Goal: Check status: Check status

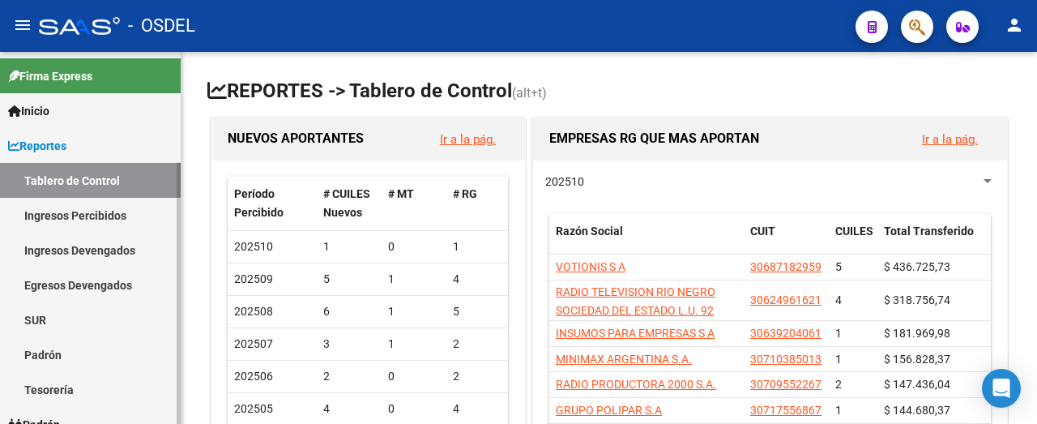
scroll to position [157, 0]
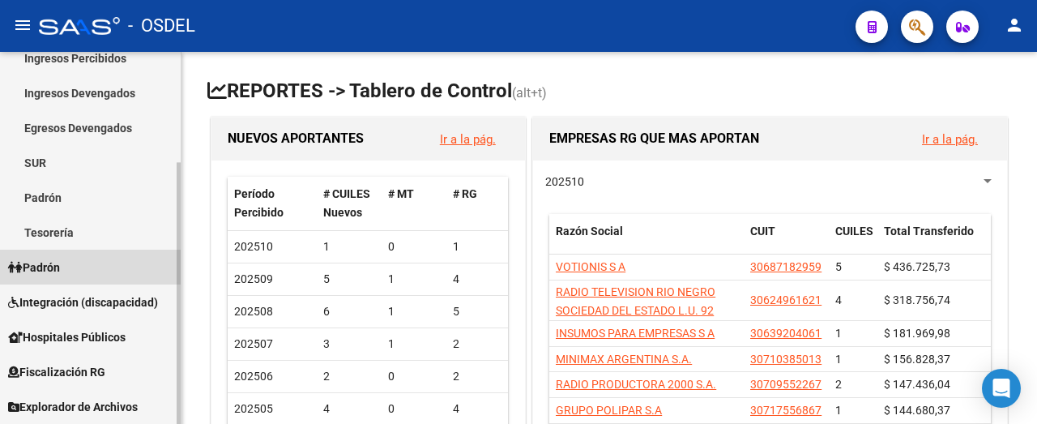
click at [45, 266] on span "Padrón" at bounding box center [34, 267] width 52 height 18
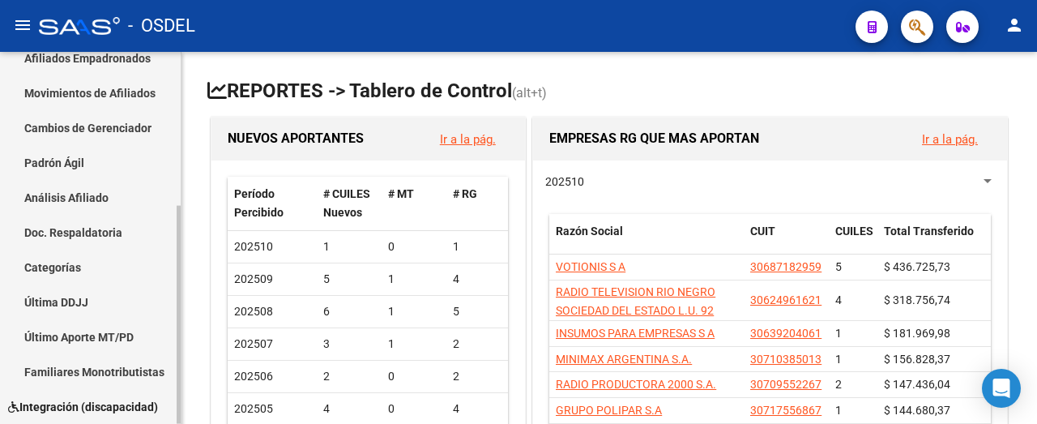
click at [52, 198] on link "Análisis Afiliado" at bounding box center [90, 197] width 181 height 35
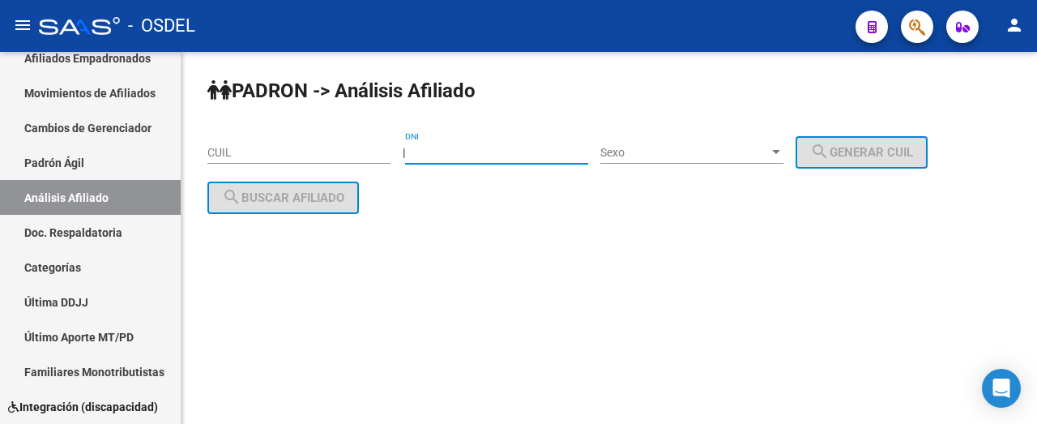
click at [443, 159] on input "DNI" at bounding box center [496, 153] width 183 height 14
type input "52582421"
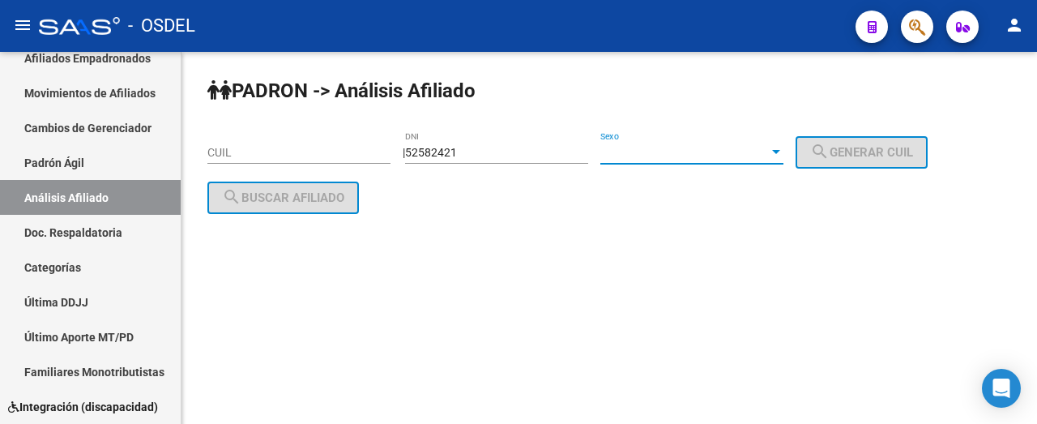
click at [712, 152] on span "Sexo" at bounding box center [684, 153] width 169 height 14
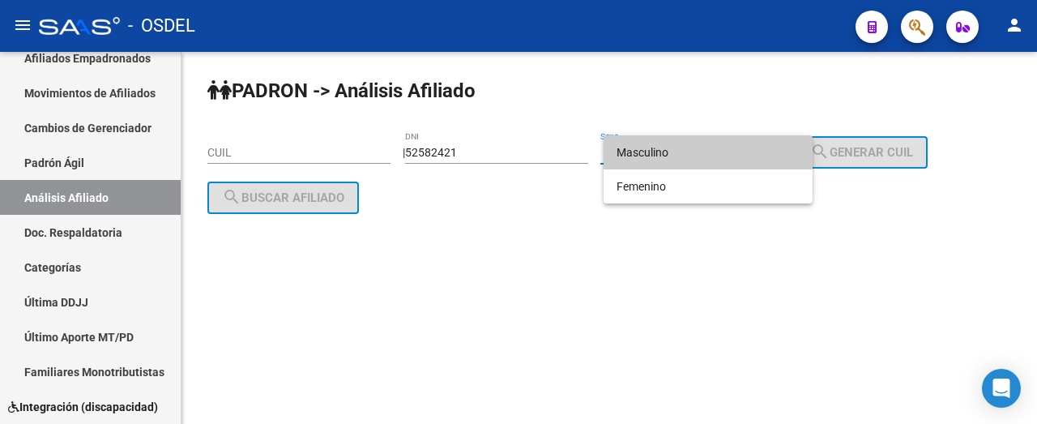
click at [711, 149] on span "Masculino" at bounding box center [708, 152] width 183 height 34
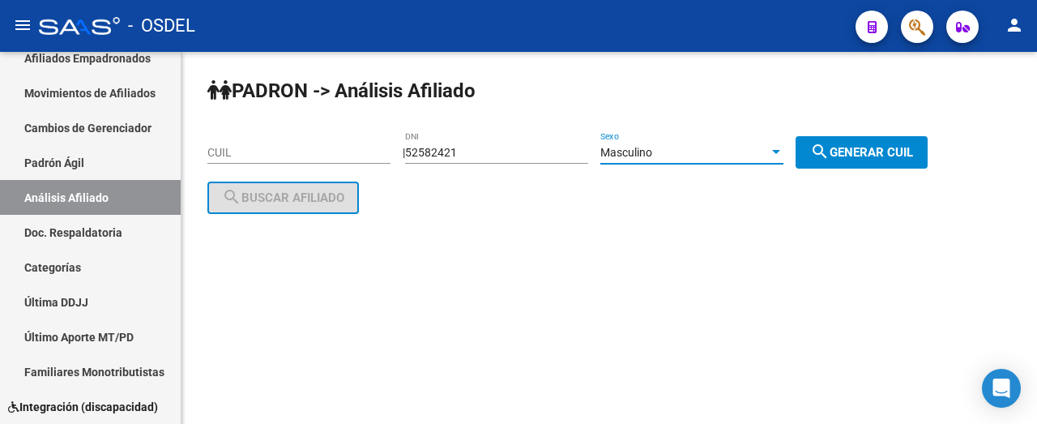
click at [883, 156] on span "search Generar CUIL" at bounding box center [861, 152] width 103 height 15
type input "20-52582421-8"
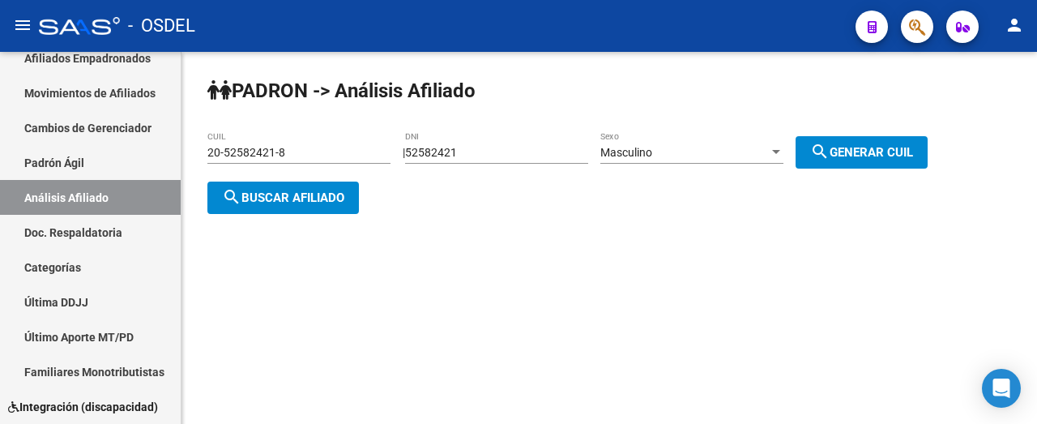
click at [316, 200] on span "search Buscar afiliado" at bounding box center [283, 197] width 122 height 15
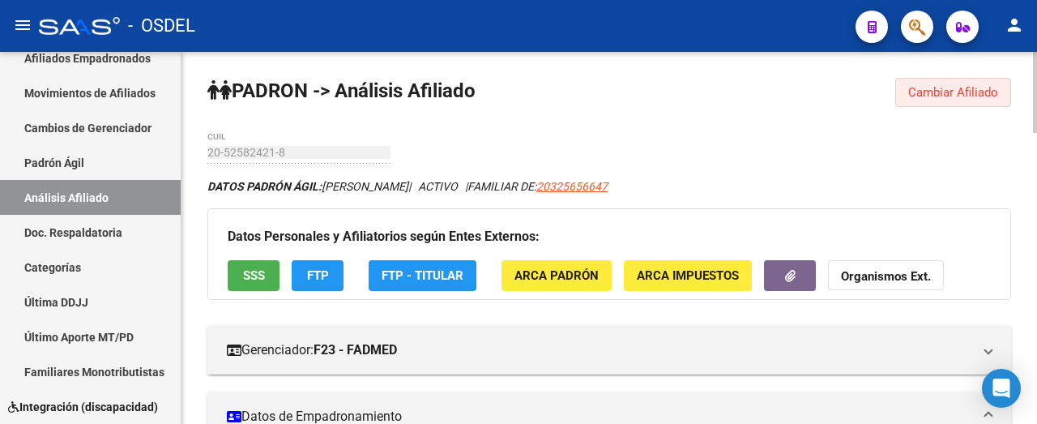
click at [930, 86] on span "Cambiar Afiliado" at bounding box center [953, 92] width 90 height 15
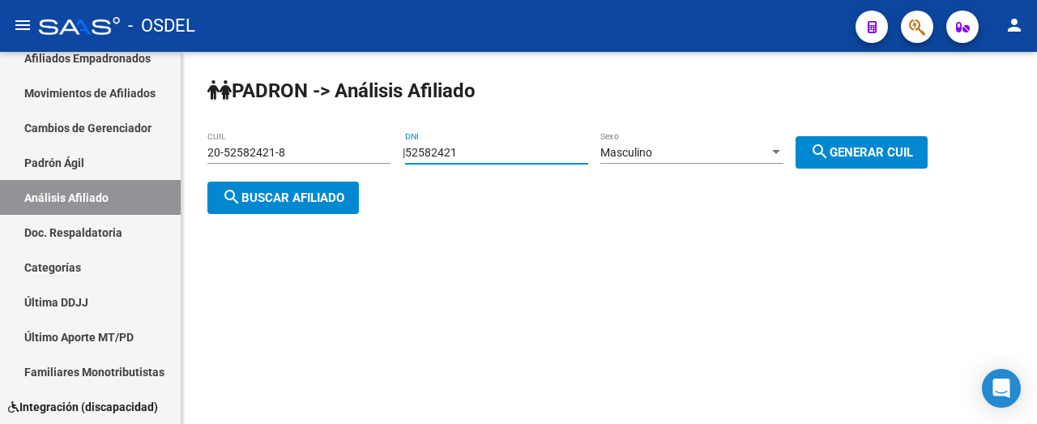
drag, startPoint x: 493, startPoint y: 152, endPoint x: 386, endPoint y: 139, distance: 106.9
click at [386, 146] on app-analisis-afiliado "PADRON -> Análisis Afiliado 20-52582421-8 CUIL | 52582421 DNI Masculino Sexo se…" at bounding box center [573, 175] width 732 height 58
type input "24412998"
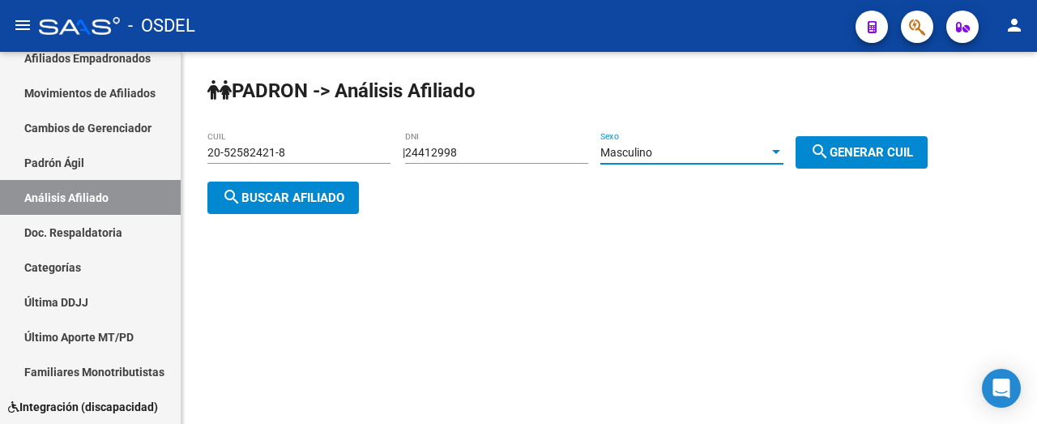
click at [684, 146] on div "Masculino" at bounding box center [684, 153] width 169 height 14
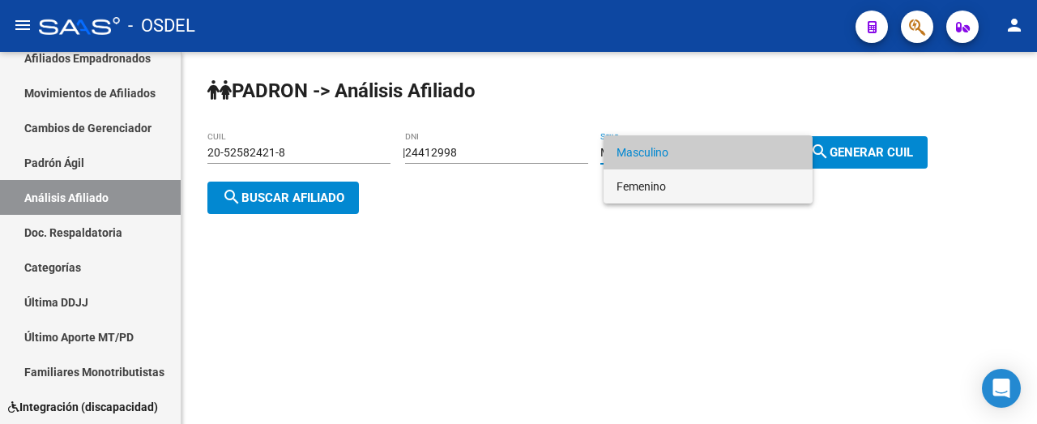
click at [677, 185] on span "Femenino" at bounding box center [708, 186] width 183 height 34
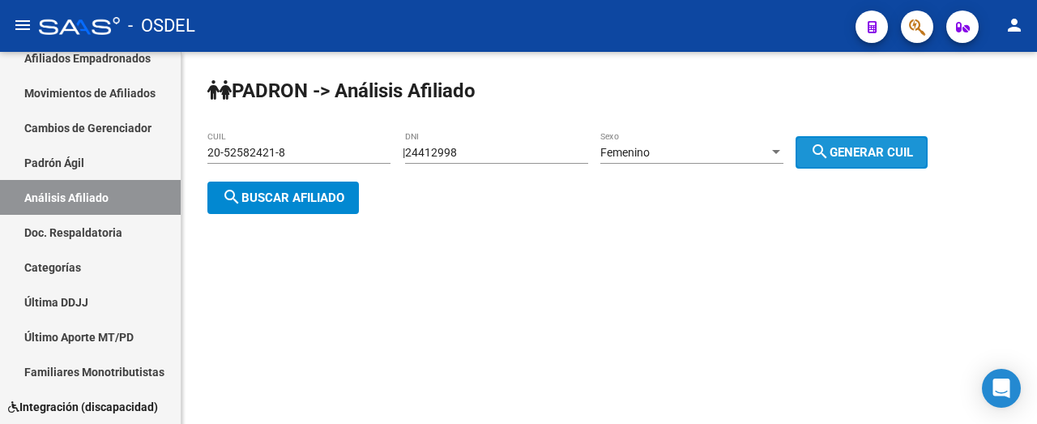
drag, startPoint x: 843, startPoint y: 156, endPoint x: 647, endPoint y: 165, distance: 196.3
click at [830, 154] on mat-icon "search" at bounding box center [819, 151] width 19 height 19
type input "27-24412998-1"
click at [329, 201] on span "search Buscar afiliado" at bounding box center [283, 197] width 122 height 15
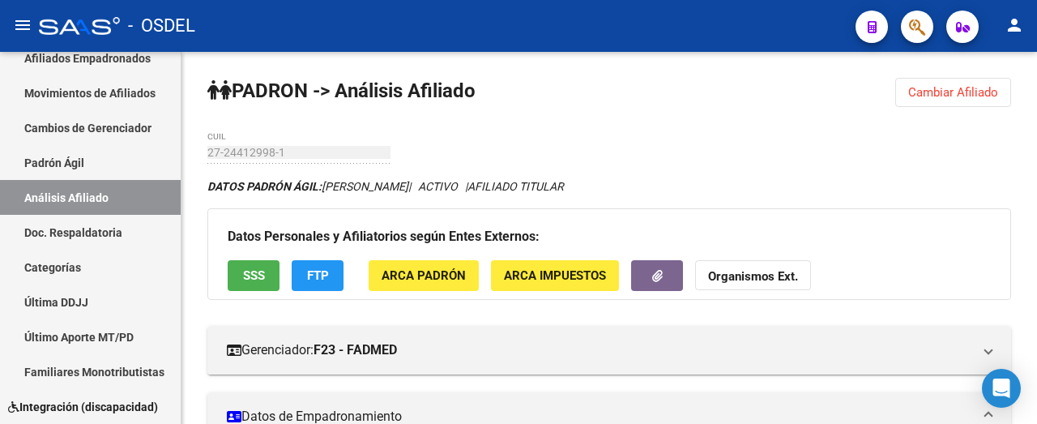
click at [992, 94] on span "Cambiar Afiliado" at bounding box center [953, 92] width 90 height 15
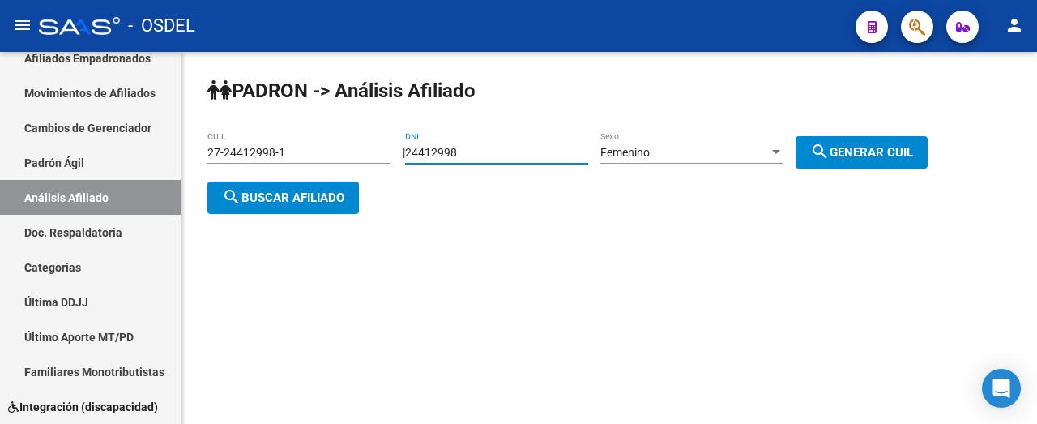
drag, startPoint x: 514, startPoint y: 149, endPoint x: 331, endPoint y: 83, distance: 194.8
click at [331, 146] on app-analisis-afiliado "PADRON -> Análisis Afiliado 27-24412998-1 CUIL | 24412998 DNI Femenino Sexo sea…" at bounding box center [573, 175] width 732 height 58
type input "95645407"
drag, startPoint x: 884, startPoint y: 152, endPoint x: 846, endPoint y: 159, distance: 38.6
click at [882, 152] on span "search Generar CUIL" at bounding box center [861, 152] width 103 height 15
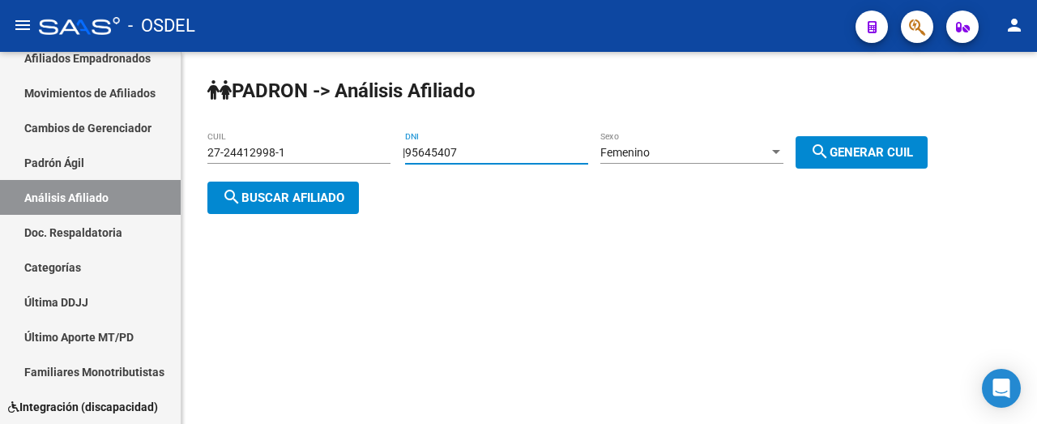
type input "27-95645407-2"
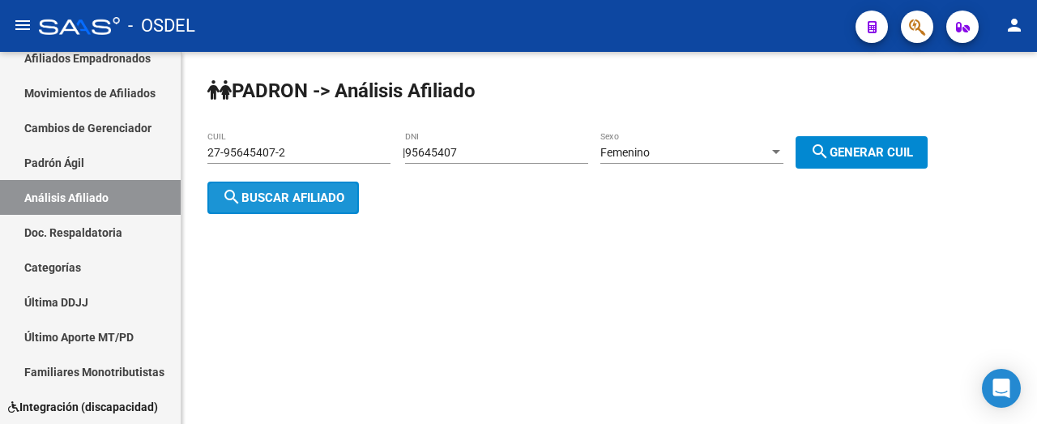
click at [295, 191] on span "search Buscar afiliado" at bounding box center [283, 197] width 122 height 15
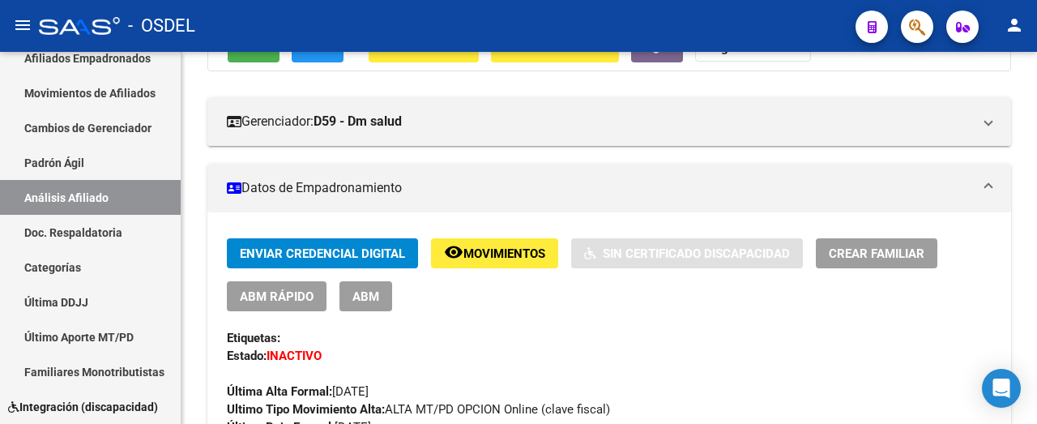
scroll to position [162, 0]
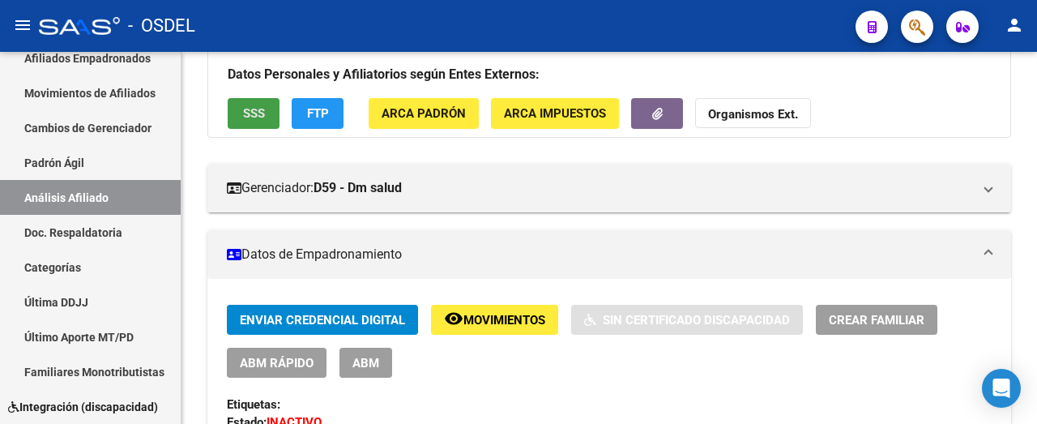
click at [250, 104] on button "SSS" at bounding box center [254, 113] width 52 height 30
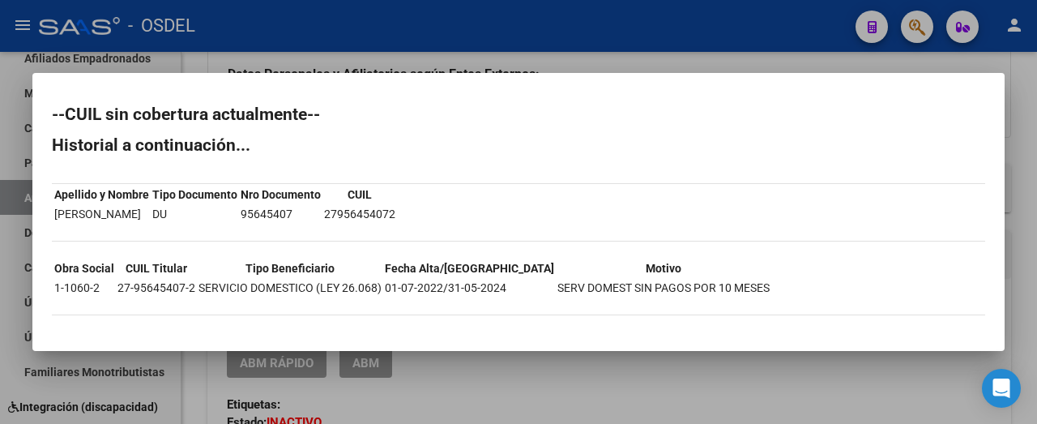
click at [760, 352] on div at bounding box center [518, 212] width 1037 height 424
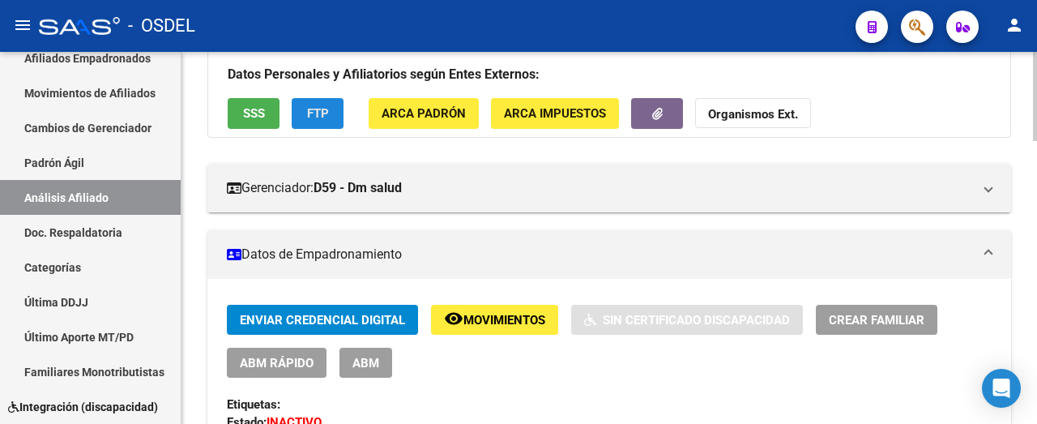
click at [317, 110] on span "FTP" at bounding box center [318, 114] width 22 height 15
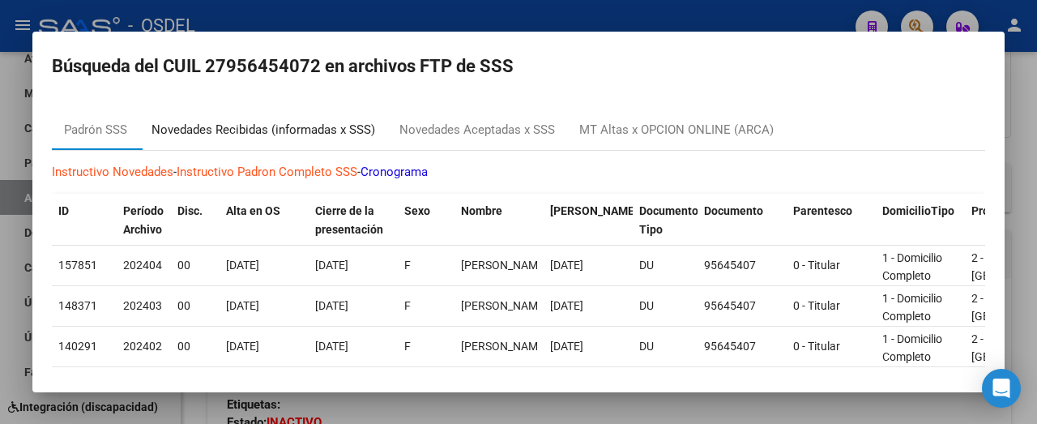
click at [220, 126] on div "Novedades Recibidas (informadas x SSS)" at bounding box center [264, 130] width 224 height 19
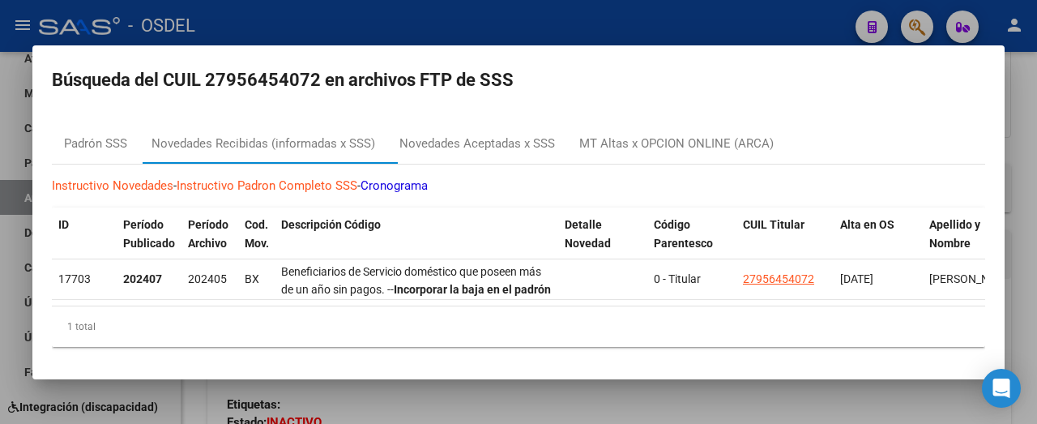
click at [864, 379] on mat-dialog-container "Búsqueda del CUIL 27956454072 en archivos FTP de SSS Padrón SSS Novedades Recib…" at bounding box center [518, 212] width 972 height 334
click at [1018, 79] on div at bounding box center [518, 212] width 1037 height 424
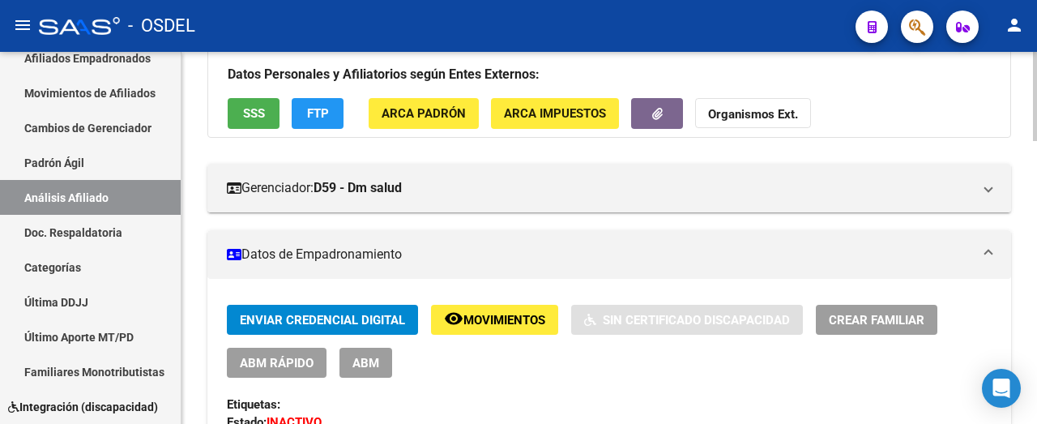
scroll to position [0, 0]
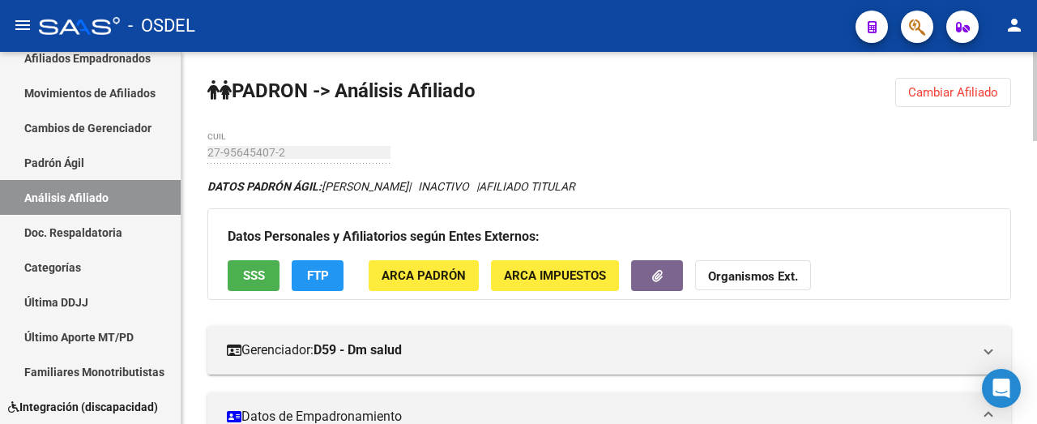
click at [941, 89] on span "Cambiar Afiliado" at bounding box center [953, 92] width 90 height 15
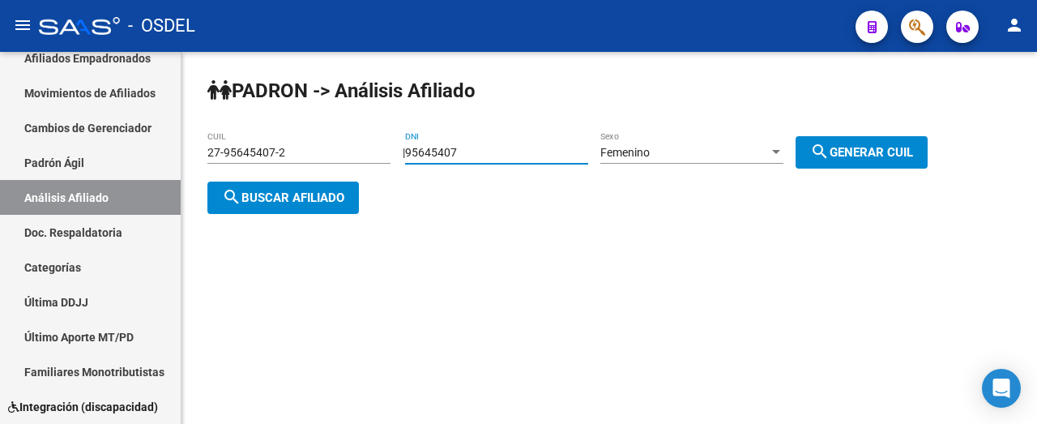
drag, startPoint x: 504, startPoint y: 149, endPoint x: 364, endPoint y: 134, distance: 140.9
click at [364, 146] on app-analisis-afiliado "PADRON -> Análisis Afiliado 27-95645407-2 CUIL | 95645407 DNI Femenino Sexo sea…" at bounding box center [573, 175] width 732 height 58
type input "94744753"
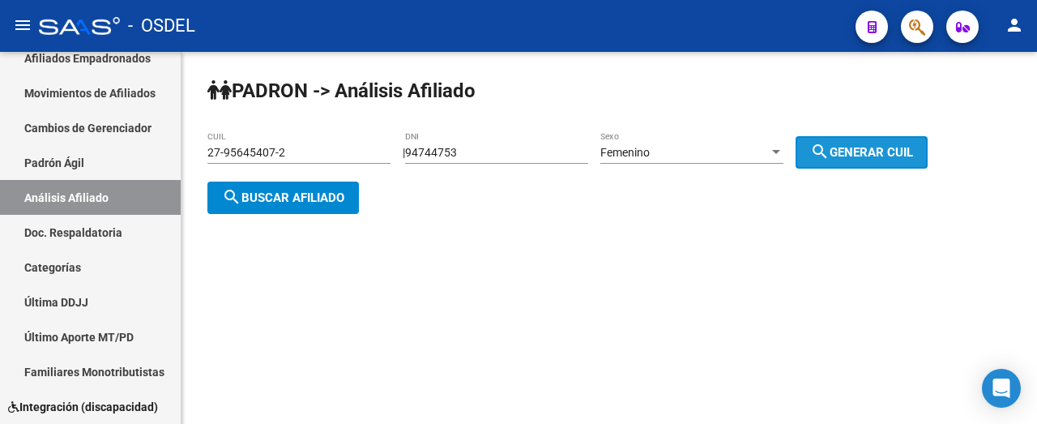
click at [856, 147] on span "search Generar CUIL" at bounding box center [861, 152] width 103 height 15
type input "27-94744753-5"
click at [318, 191] on span "search Buscar afiliado" at bounding box center [283, 197] width 122 height 15
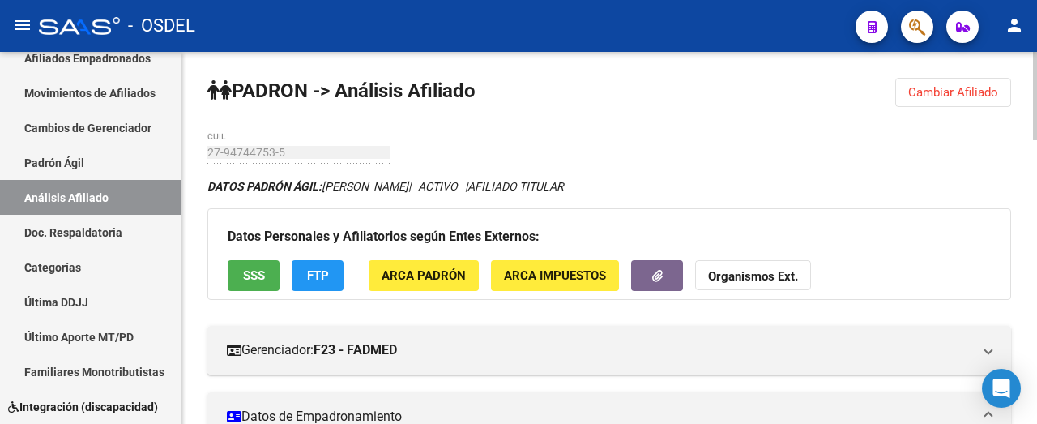
click at [938, 83] on button "Cambiar Afiliado" at bounding box center [953, 92] width 116 height 29
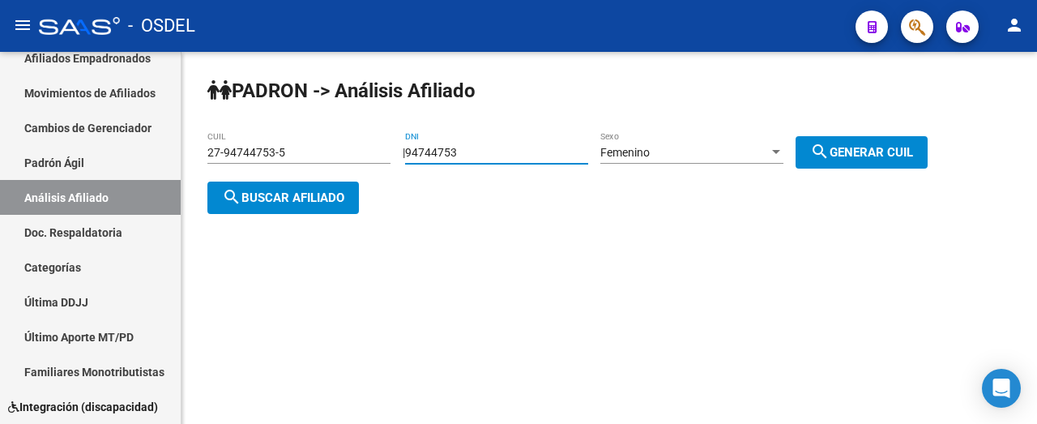
drag, startPoint x: 499, startPoint y: 149, endPoint x: 390, endPoint y: 168, distance: 111.0
click at [390, 168] on app-analisis-afiliado "PADRON -> Análisis Afiliado 27-94744753-5 CUIL | 94744753 DNI Femenino Sexo sea…" at bounding box center [573, 175] width 732 height 58
type input "93861538"
click at [847, 145] on span "search Generar CUIL" at bounding box center [861, 152] width 103 height 15
type input "27-93861538-7"
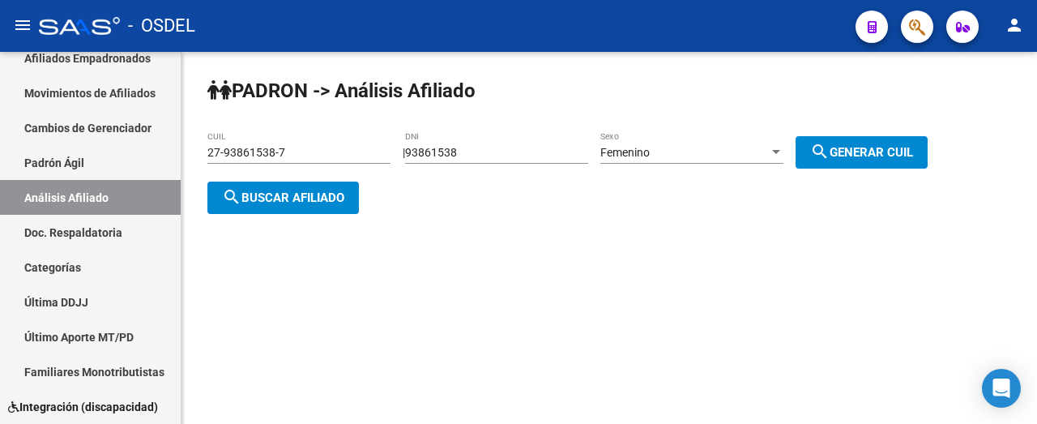
click at [300, 205] on button "search Buscar afiliado" at bounding box center [283, 197] width 152 height 32
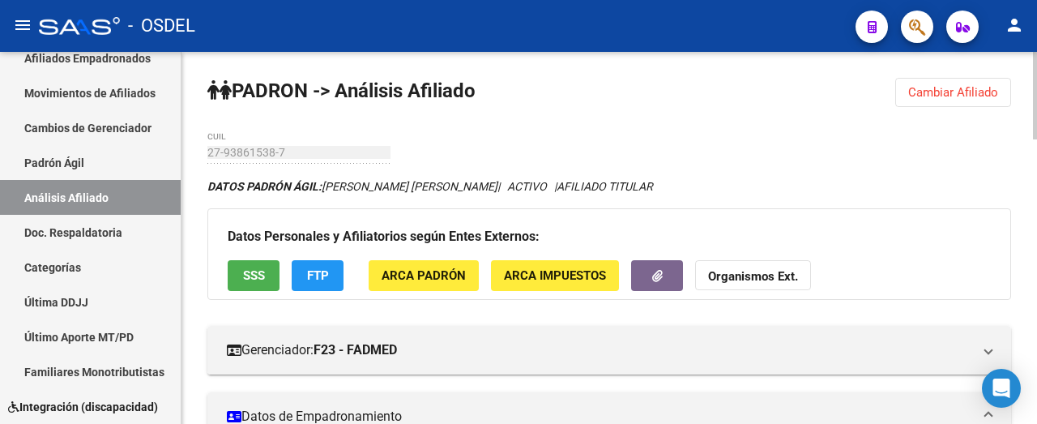
click at [938, 88] on span "Cambiar Afiliado" at bounding box center [953, 92] width 90 height 15
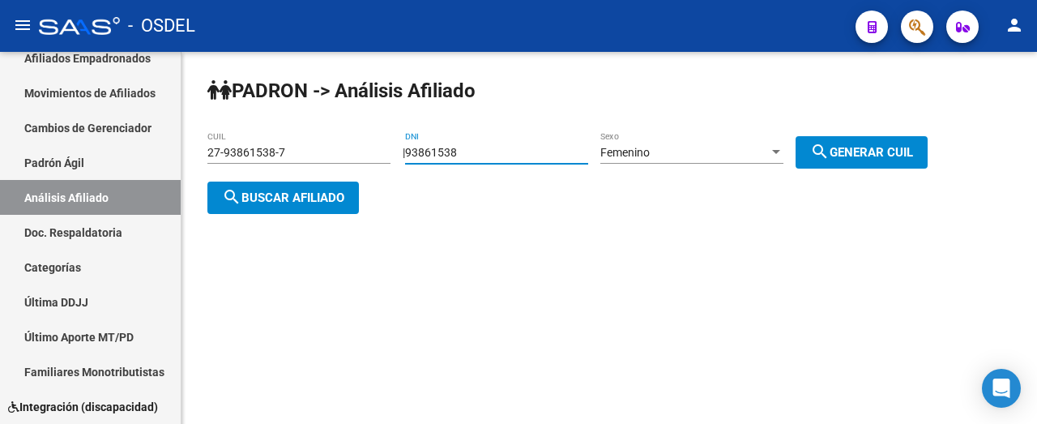
drag, startPoint x: 484, startPoint y: 149, endPoint x: 322, endPoint y: 186, distance: 166.3
click at [322, 186] on app-analisis-afiliado "PADRON -> Análisis Afiliado 27-93861538-7 CUIL | 93861538 DNI Femenino Sexo sea…" at bounding box center [573, 175] width 732 height 58
type input "33210983"
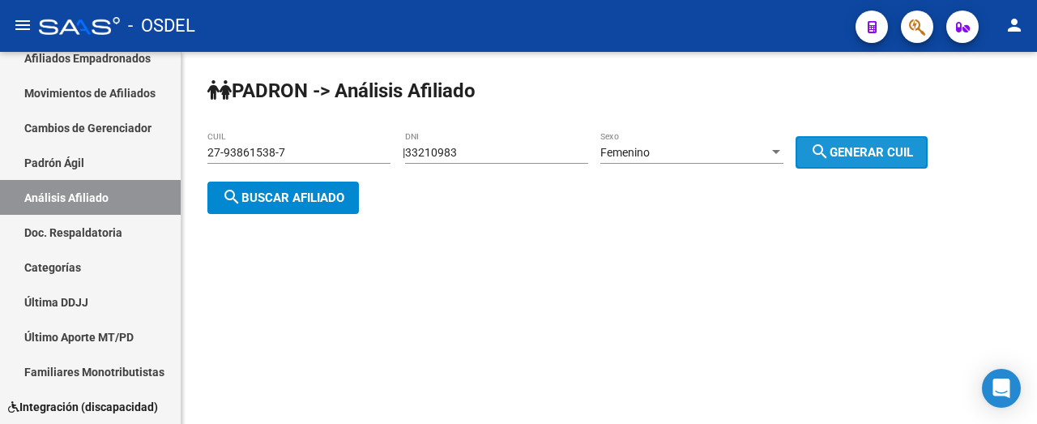
drag, startPoint x: 902, startPoint y: 137, endPoint x: 865, endPoint y: 147, distance: 38.0
click at [901, 137] on button "search Generar CUIL" at bounding box center [862, 152] width 132 height 32
type input "27-33210983-4"
click at [344, 191] on span "search Buscar afiliado" at bounding box center [283, 197] width 122 height 15
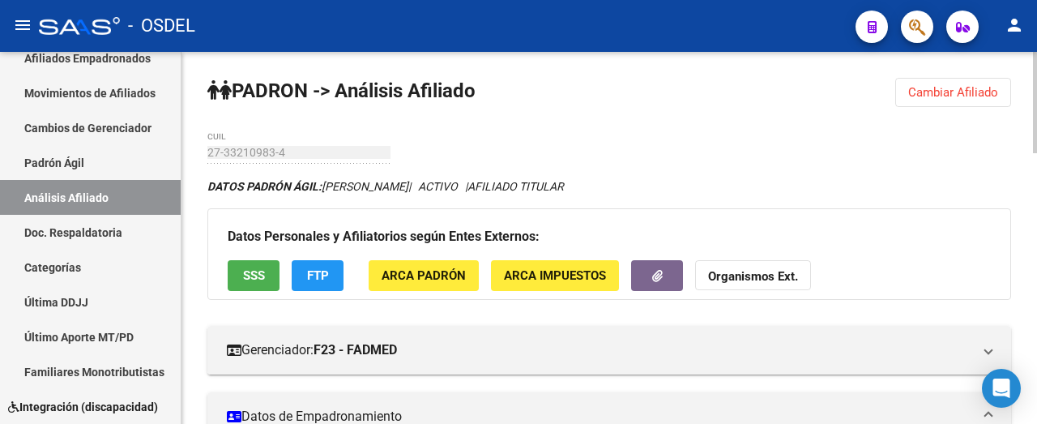
drag, startPoint x: 940, startPoint y: 99, endPoint x: 927, endPoint y: 102, distance: 13.4
click at [938, 97] on button "Cambiar Afiliado" at bounding box center [953, 92] width 116 height 29
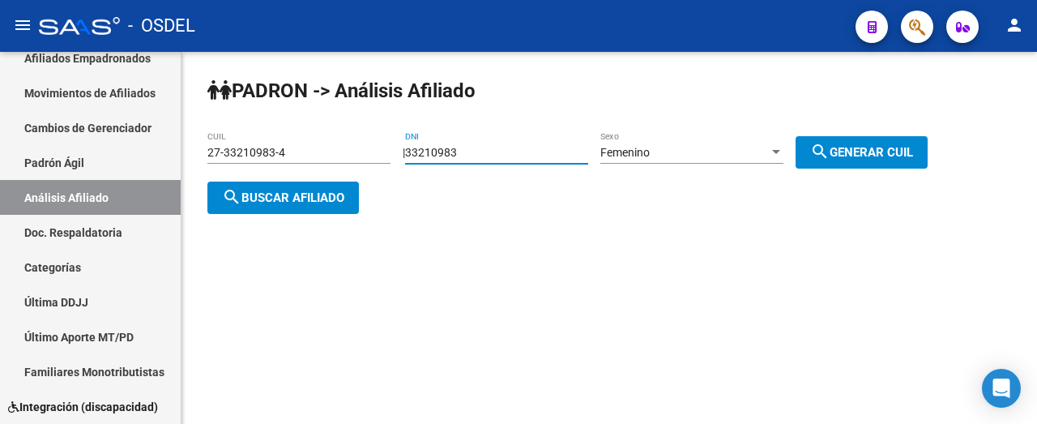
drag, startPoint x: 491, startPoint y: 149, endPoint x: 350, endPoint y: 171, distance: 142.7
click at [350, 171] on app-analisis-afiliado "PADRON -> Análisis Afiliado 27-33210983-4 CUIL | 33210983 DNI Femenino Sexo sea…" at bounding box center [573, 175] width 732 height 58
type input "17467240"
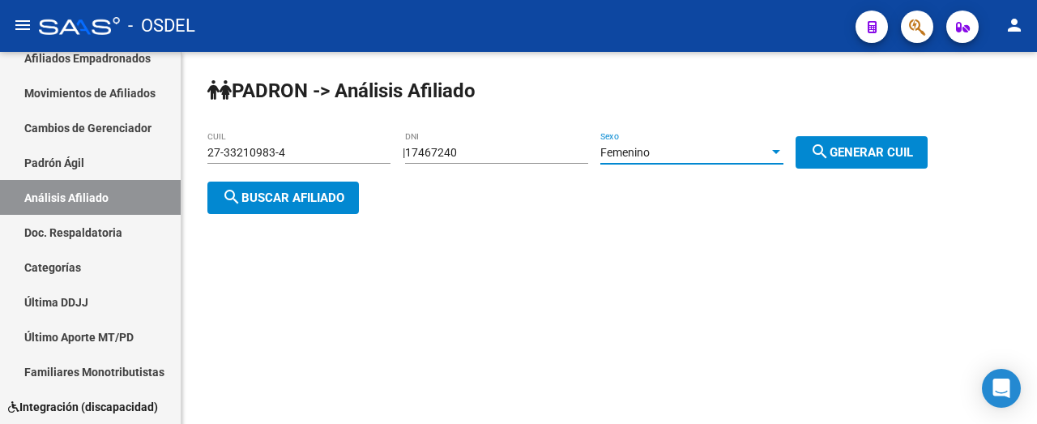
click at [650, 157] on span "Femenino" at bounding box center [624, 152] width 49 height 13
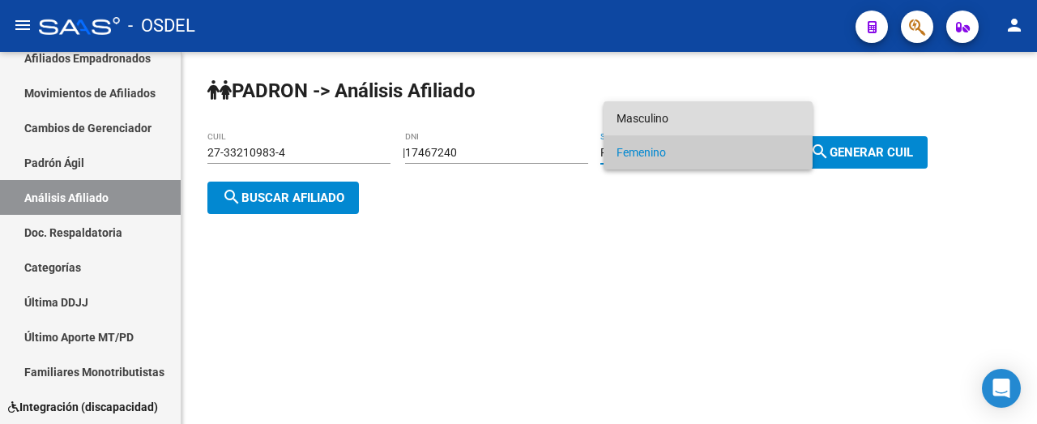
click at [664, 123] on span "Masculino" at bounding box center [708, 118] width 183 height 34
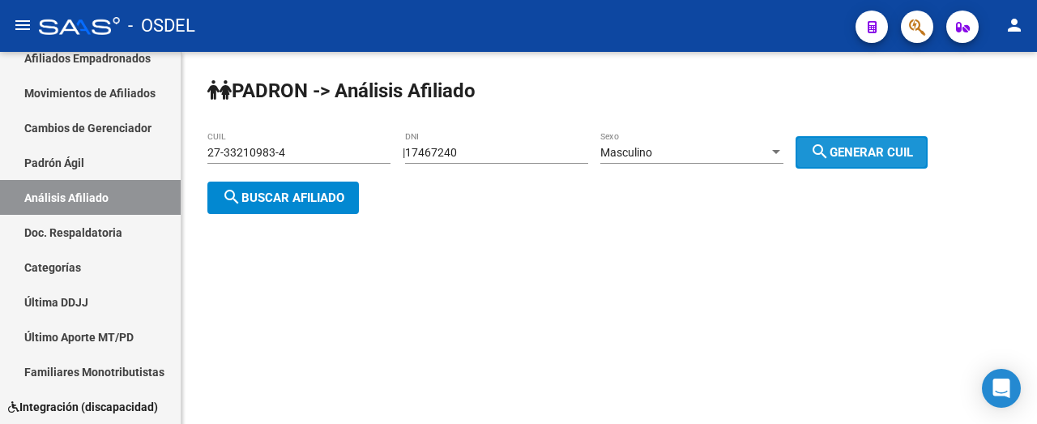
click at [859, 148] on span "search Generar CUIL" at bounding box center [861, 152] width 103 height 15
type input "20-17467240-8"
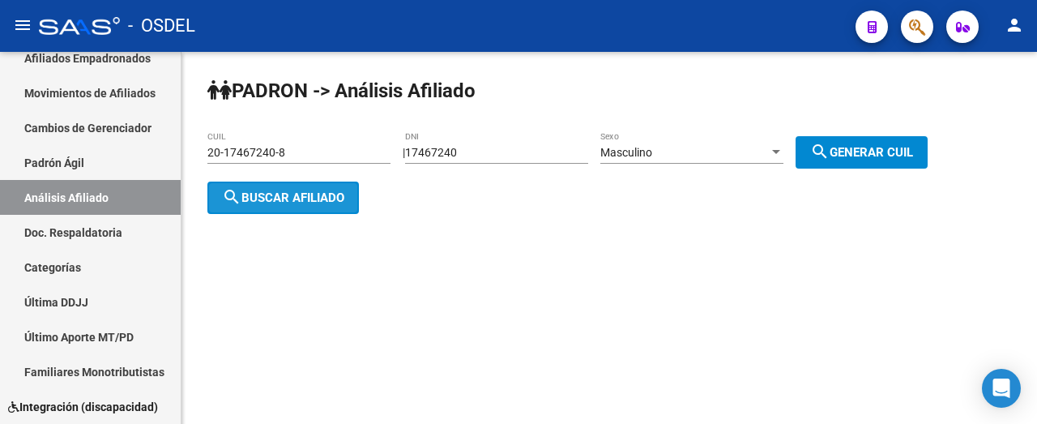
click at [301, 204] on button "search Buscar afiliado" at bounding box center [283, 197] width 152 height 32
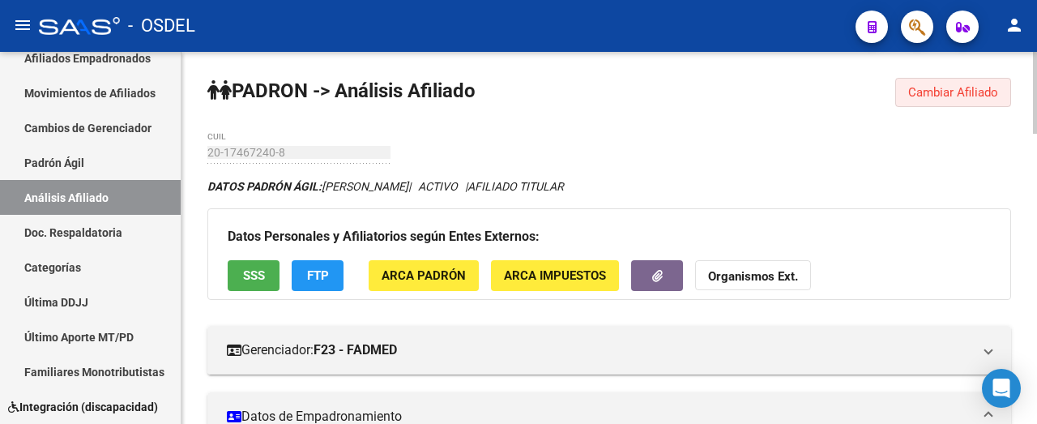
click at [958, 88] on span "Cambiar Afiliado" at bounding box center [953, 92] width 90 height 15
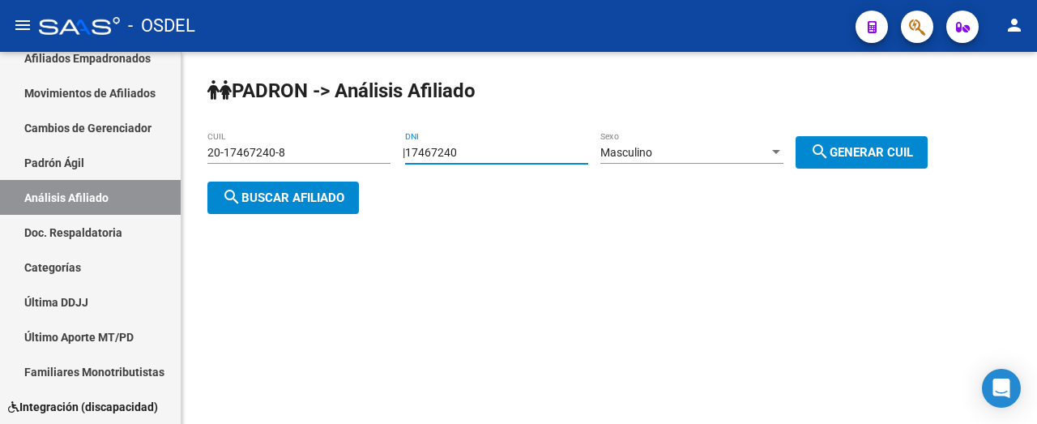
drag, startPoint x: 487, startPoint y: 153, endPoint x: 388, endPoint y: 140, distance: 99.7
click at [389, 146] on app-analisis-afiliado "PADRON -> Análisis Afiliado 20-17467240-8 CUIL | 17467240 DNI Masculino Sexo se…" at bounding box center [573, 175] width 732 height 58
type input "33210983"
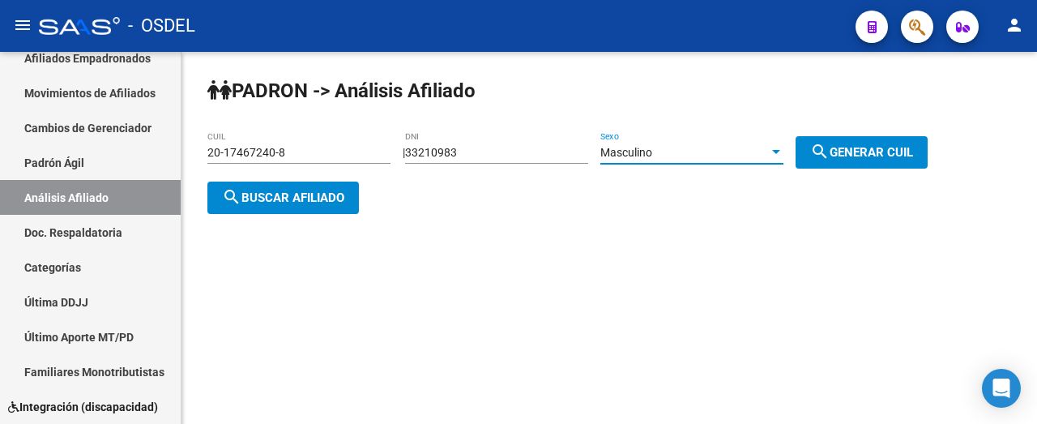
click at [676, 154] on div "Masculino" at bounding box center [684, 153] width 169 height 14
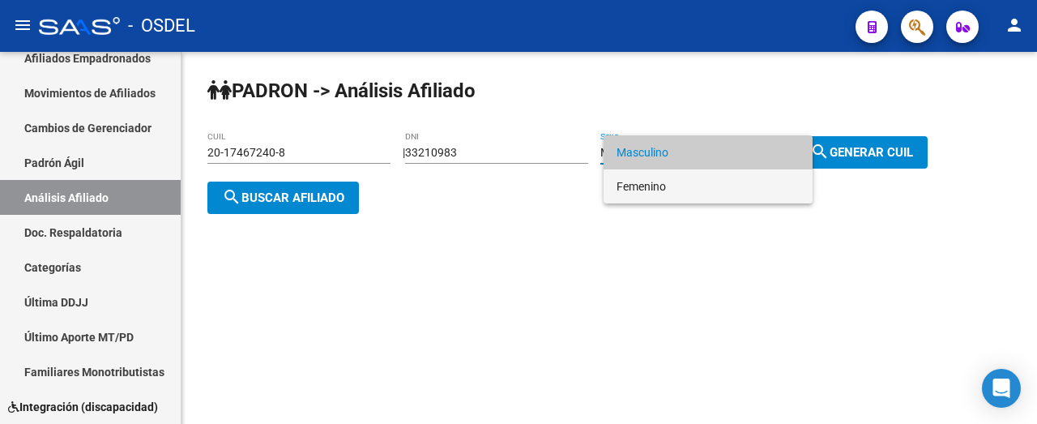
click at [669, 185] on span "Femenino" at bounding box center [708, 186] width 183 height 34
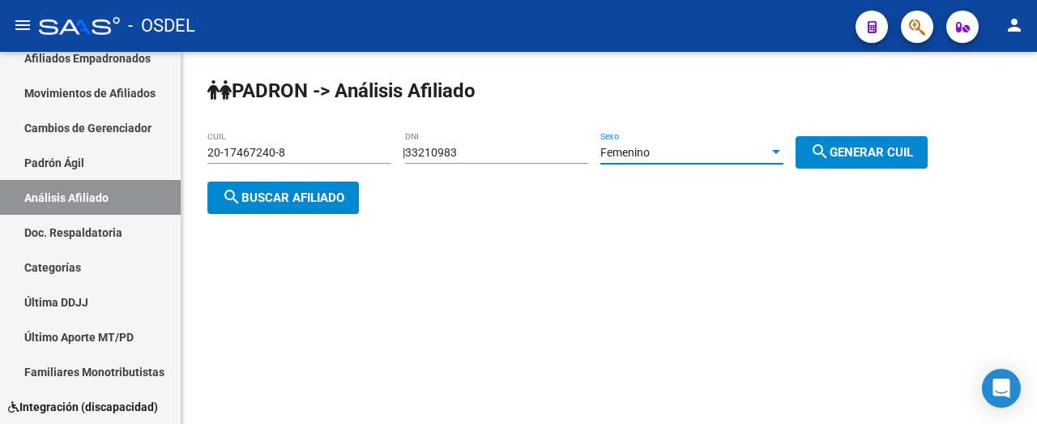
click at [830, 151] on mat-icon "search" at bounding box center [819, 151] width 19 height 19
type input "27-33210983-4"
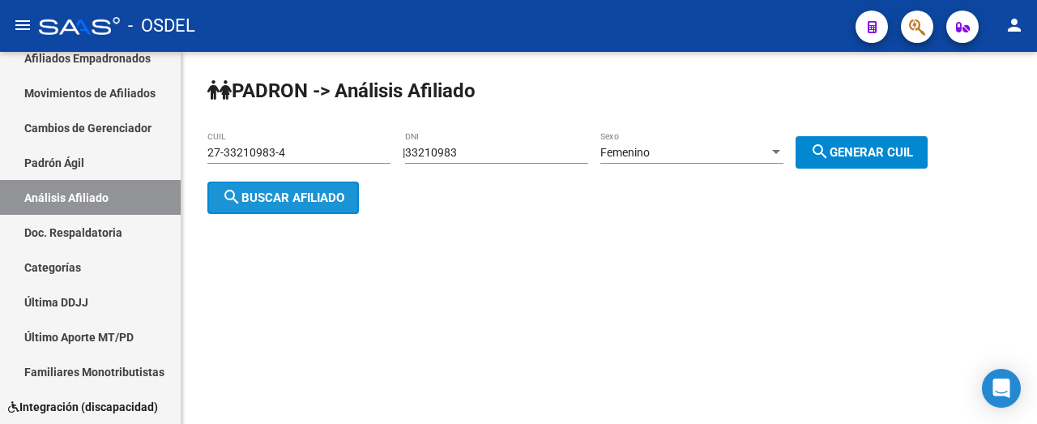
click at [267, 192] on span "search Buscar afiliado" at bounding box center [283, 197] width 122 height 15
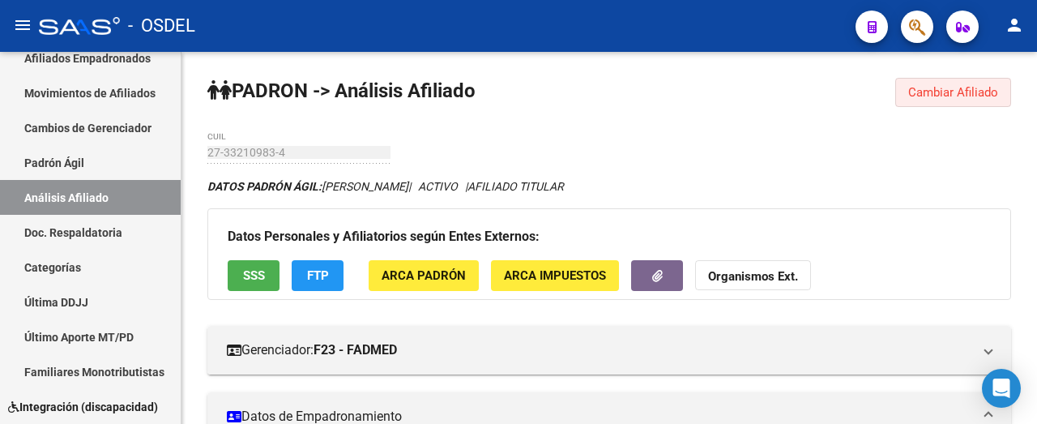
click at [920, 97] on span "Cambiar Afiliado" at bounding box center [953, 92] width 90 height 15
